Goal: Information Seeking & Learning: Learn about a topic

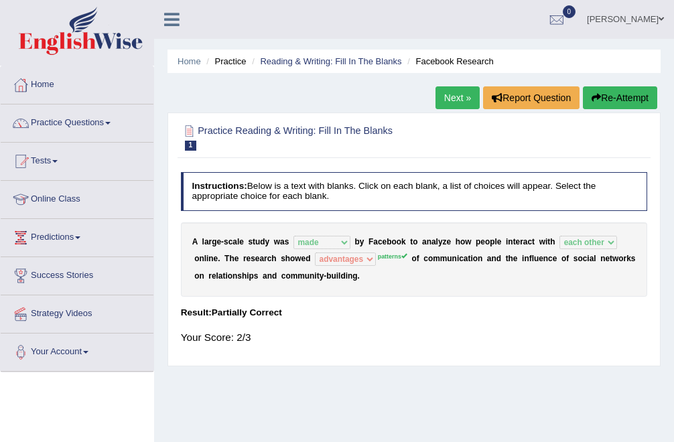
select select "made"
select select "each other"
select select "advantages"
click at [364, 127] on h2 "Practice Reading & Writing: Fill In The Blanks 1 Facebook Research" at bounding box center [325, 137] width 289 height 28
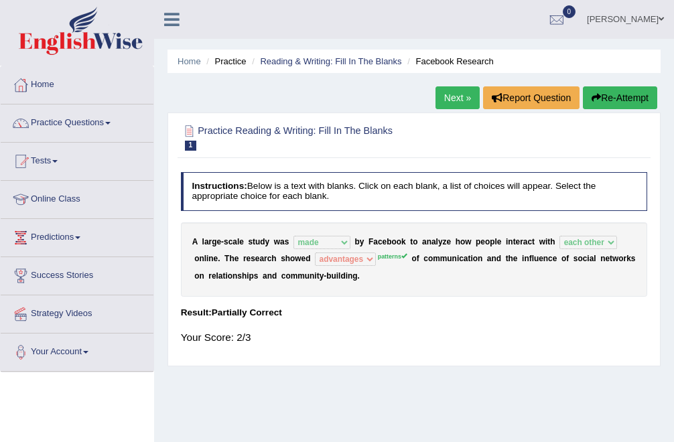
click at [68, 198] on link "Online Class" at bounding box center [77, 197] width 153 height 33
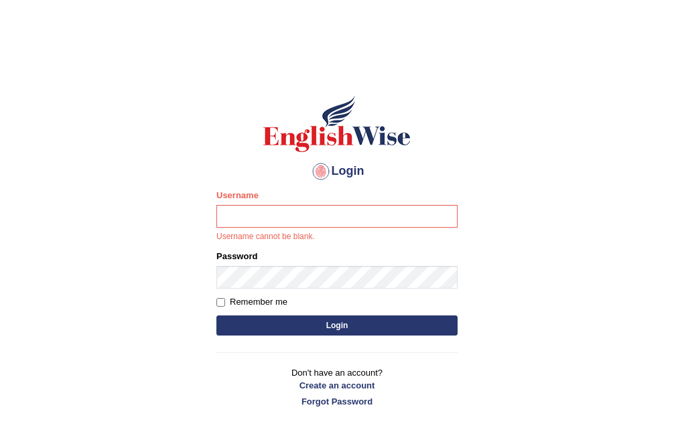
click at [246, 211] on input "Username" at bounding box center [336, 216] width 241 height 23
type input "Bhekimpilo"
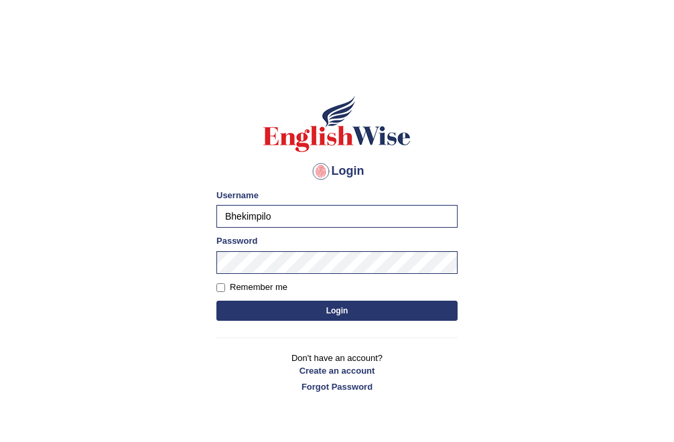
click at [309, 295] on form "Please fix the following errors: Username Bhekimpilo Password Remember me Login" at bounding box center [336, 256] width 241 height 135
click at [309, 305] on button "Login" at bounding box center [336, 311] width 241 height 20
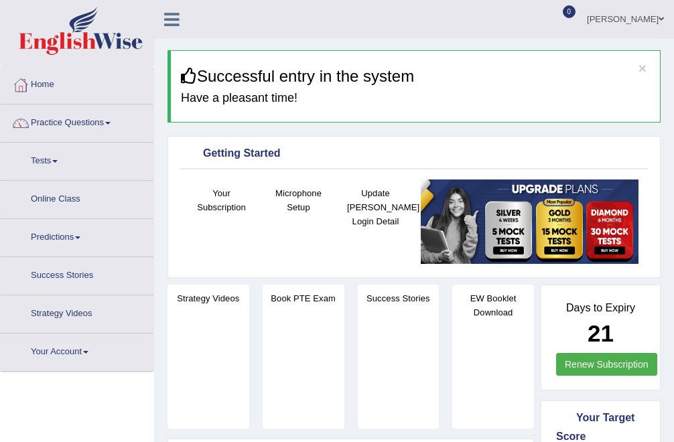
click at [74, 200] on link "Online Class" at bounding box center [77, 197] width 153 height 33
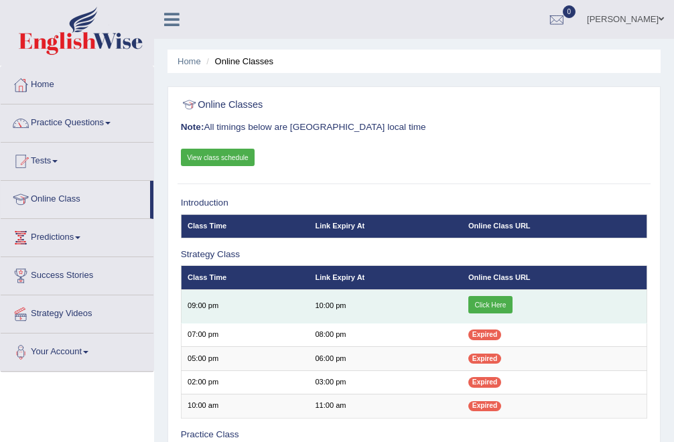
click at [492, 299] on link "Click Here" at bounding box center [490, 304] width 44 height 17
click at [498, 302] on link "Click Here" at bounding box center [490, 304] width 44 height 17
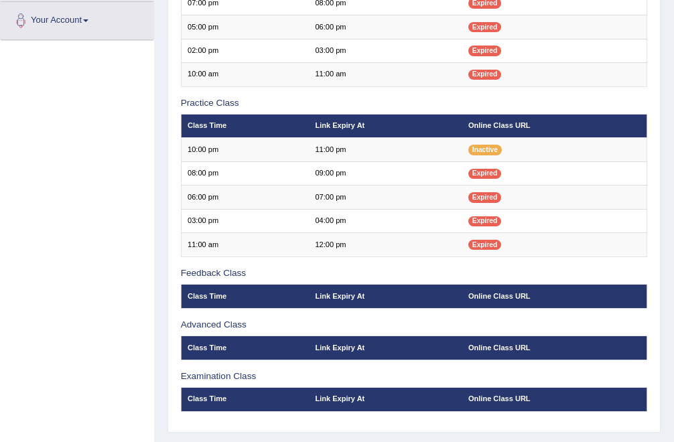
scroll to position [334, 0]
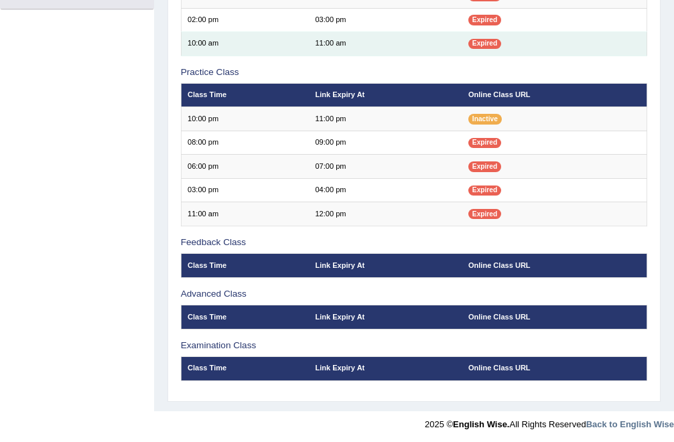
scroll to position [362, 0]
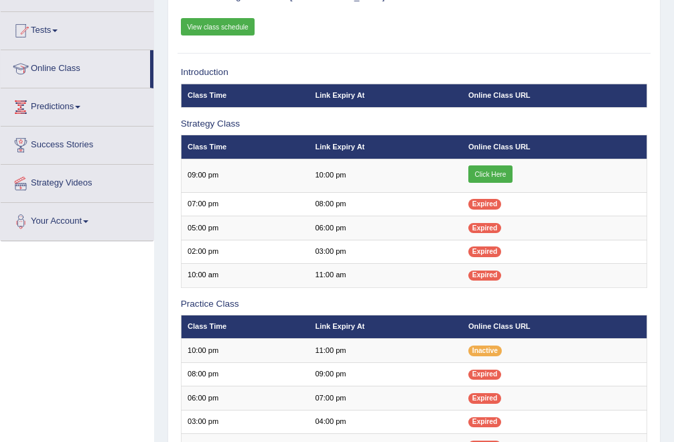
scroll to position [131, 0]
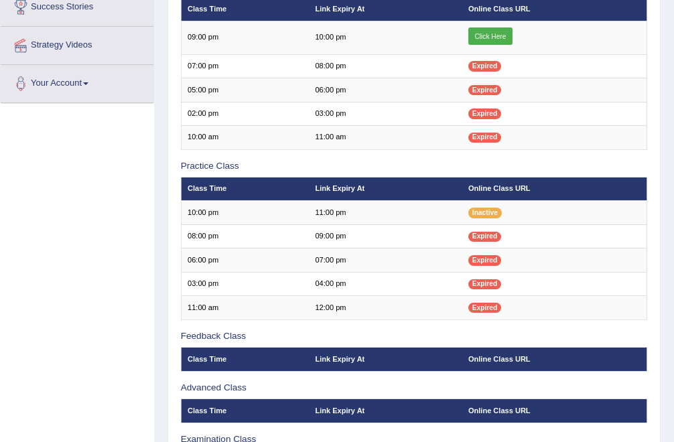
scroll to position [267, 0]
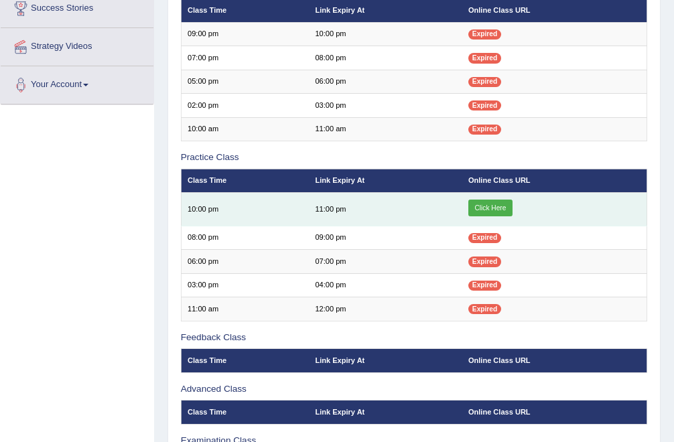
click at [477, 209] on link "Click Here" at bounding box center [490, 208] width 44 height 17
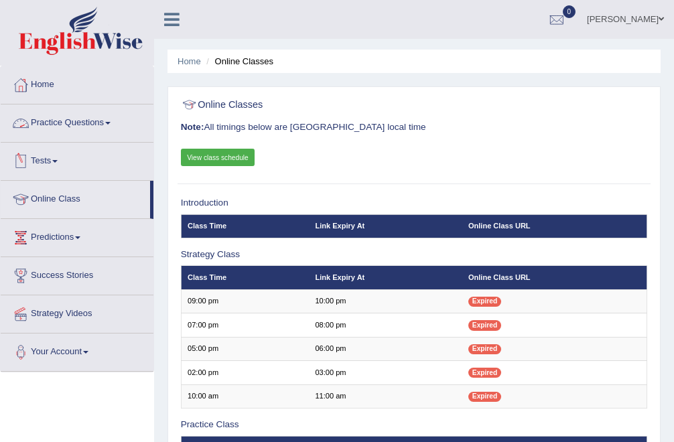
click at [92, 131] on link "Practice Questions" at bounding box center [77, 120] width 153 height 33
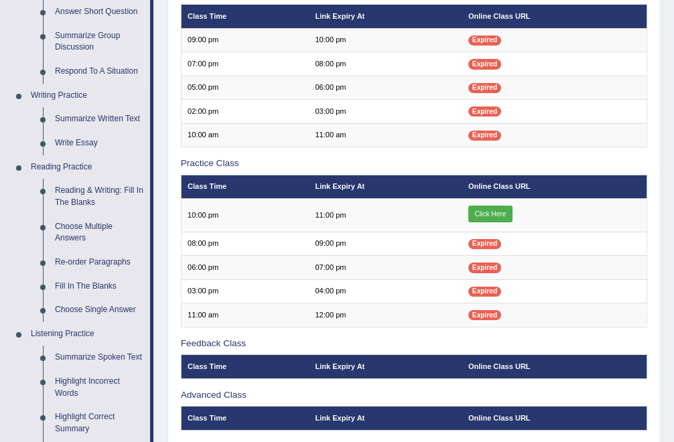
scroll to position [281, 0]
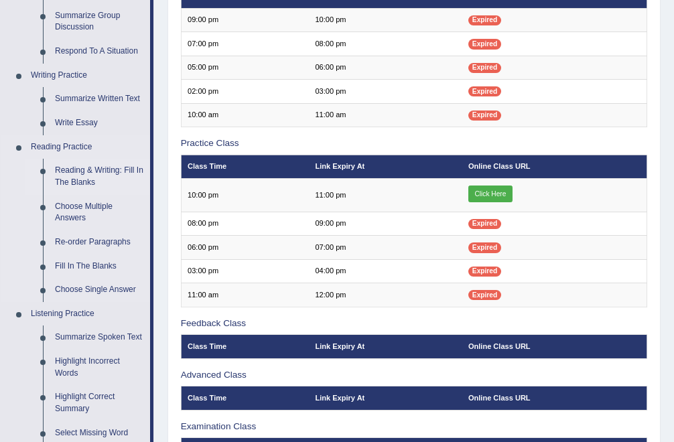
click at [88, 174] on link "Reading & Writing: Fill In The Blanks" at bounding box center [99, 176] width 101 height 35
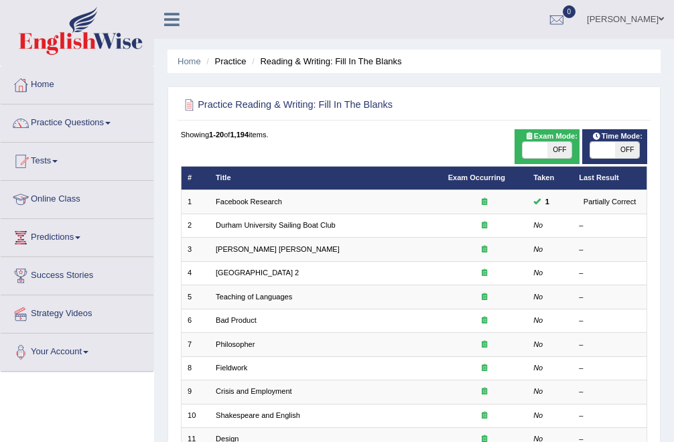
click at [539, 149] on span at bounding box center [534, 150] width 24 height 16
checkbox input "true"
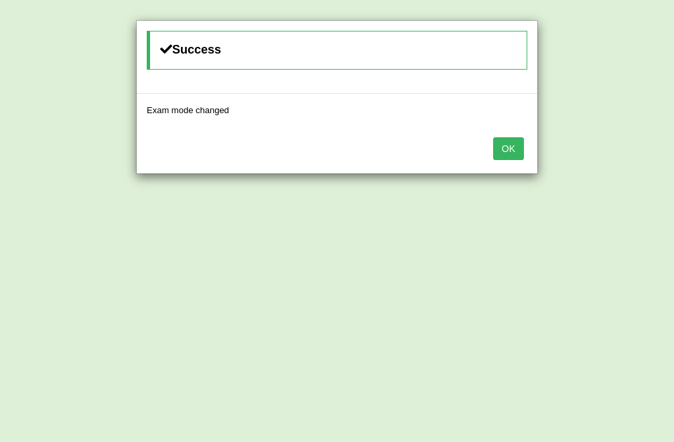
click at [513, 149] on button "OK" at bounding box center [508, 148] width 31 height 23
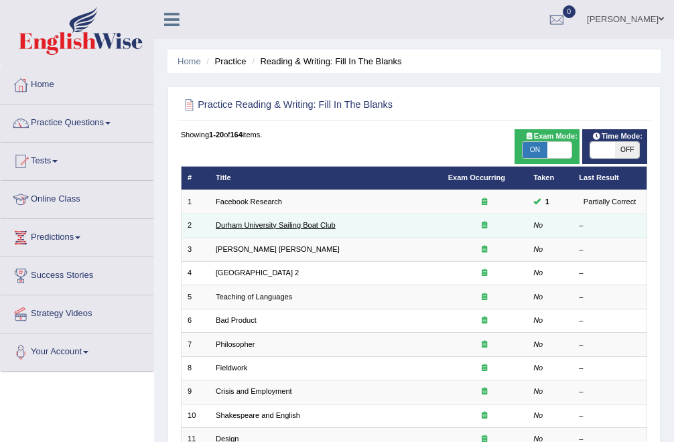
click at [291, 226] on link "Durham University Sailing Boat Club" at bounding box center [276, 225] width 120 height 8
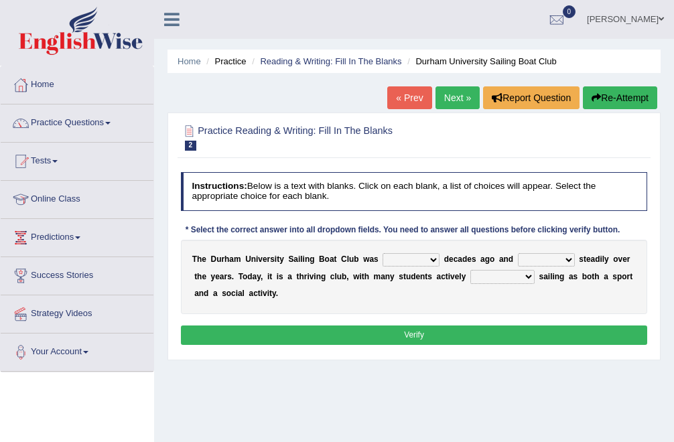
click at [431, 259] on select "found fund founded find" at bounding box center [410, 259] width 57 height 13
click at [419, 253] on select "found fund founded find" at bounding box center [410, 259] width 57 height 13
select select "founded"
click at [547, 253] on select "grow growing has grown grown" at bounding box center [546, 259] width 57 height 13
select select "has grown"
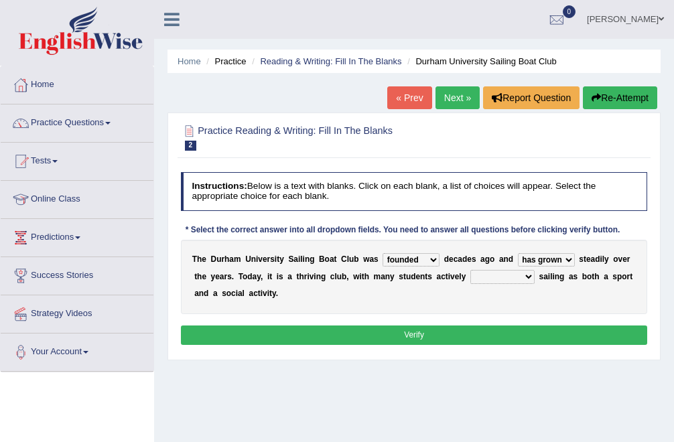
click at [494, 278] on select "enjoy enjoyed are enjoying enjoying" at bounding box center [502, 276] width 64 height 13
select select "enjoying"
click at [368, 339] on button "Verify" at bounding box center [414, 334] width 467 height 19
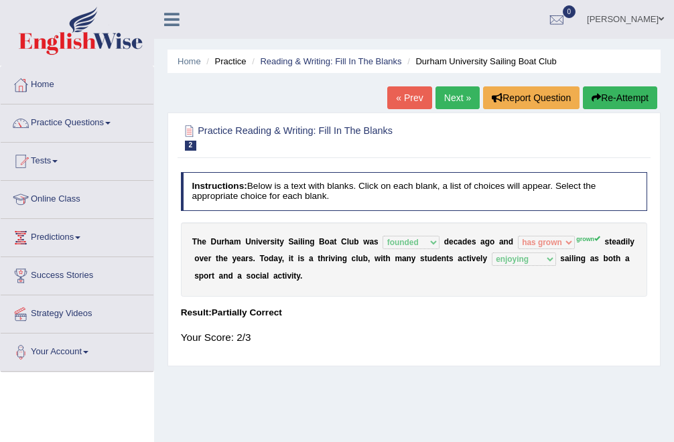
click at [449, 98] on link "Next »" at bounding box center [457, 97] width 44 height 23
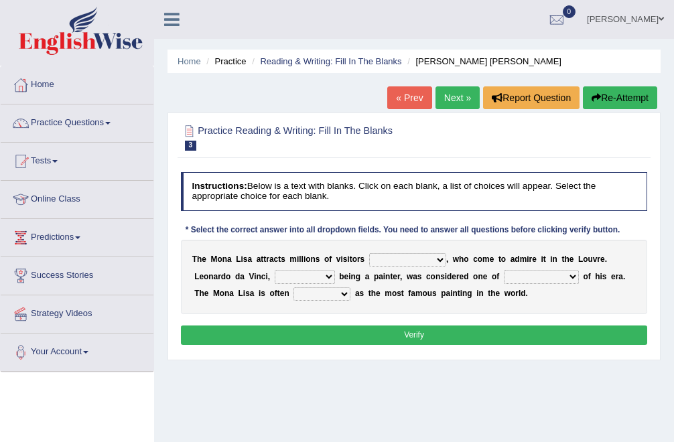
click at [437, 256] on select "around the year the all year all year round per year" at bounding box center [407, 259] width 77 height 13
click at [441, 262] on select "around the year the all year all year round per year" at bounding box center [407, 259] width 77 height 13
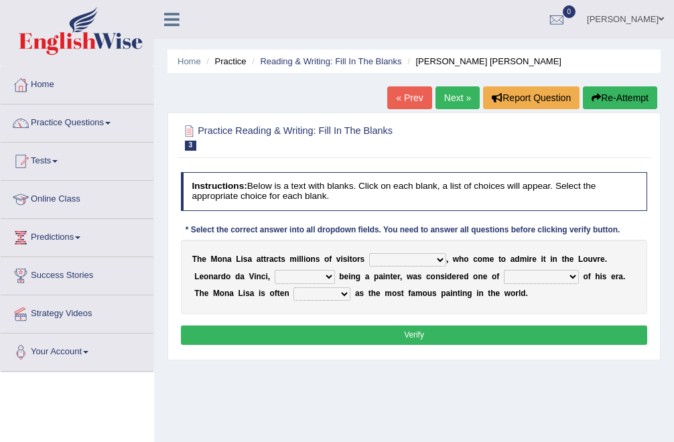
click at [439, 260] on select "around the year the all year all year round per year" at bounding box center [407, 259] width 77 height 13
click at [435, 259] on select "around the year the all year all year round per year" at bounding box center [407, 259] width 77 height 13
